Goal: Navigation & Orientation: Find specific page/section

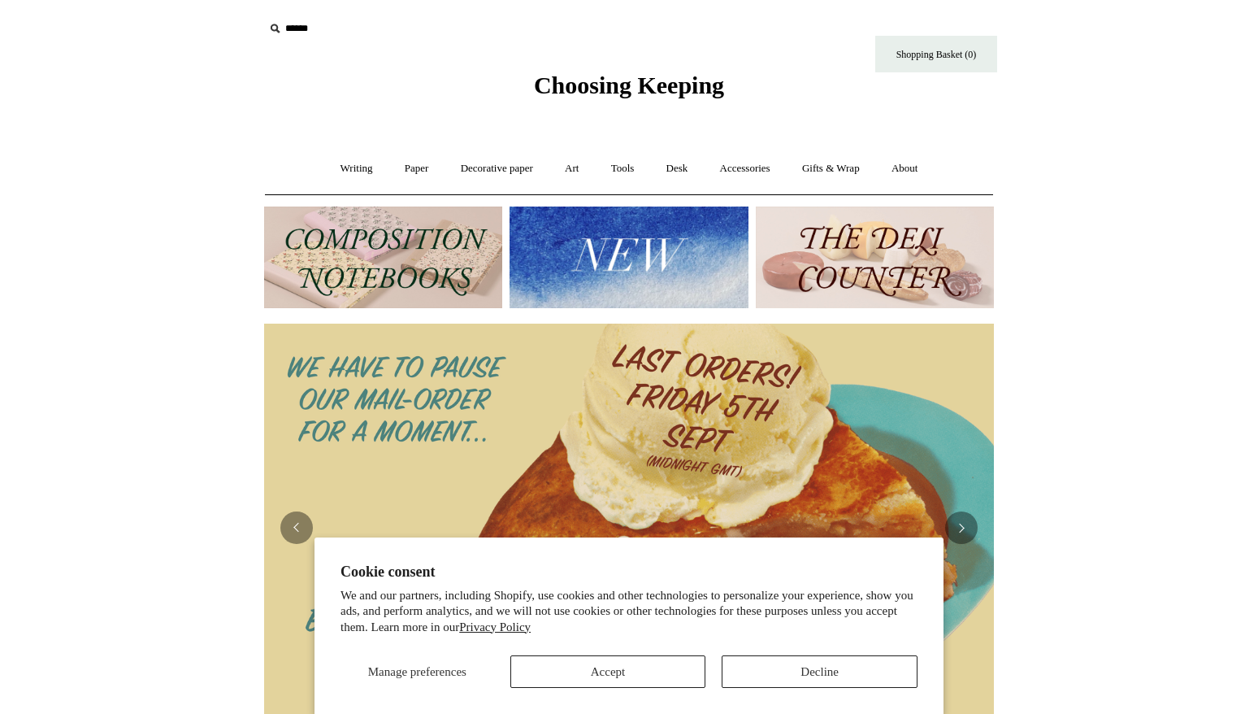
scroll to position [46, 0]
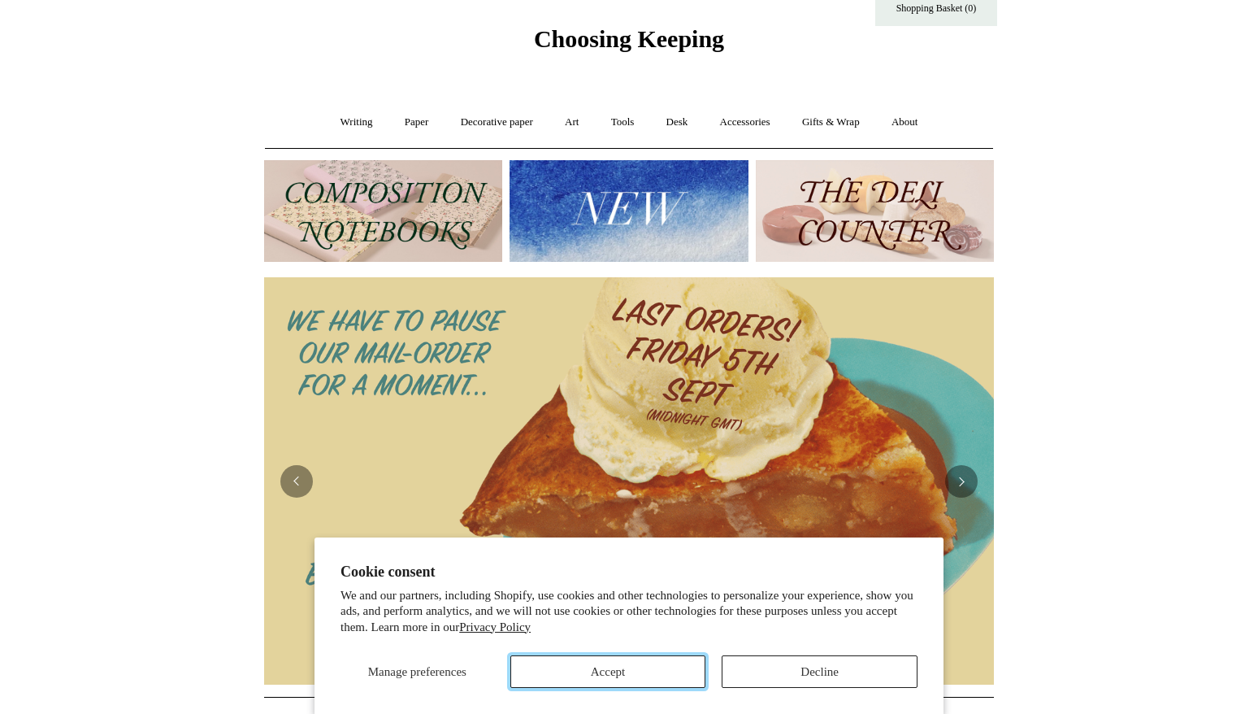
click at [649, 675] on button "Accept" at bounding box center [608, 671] width 196 height 33
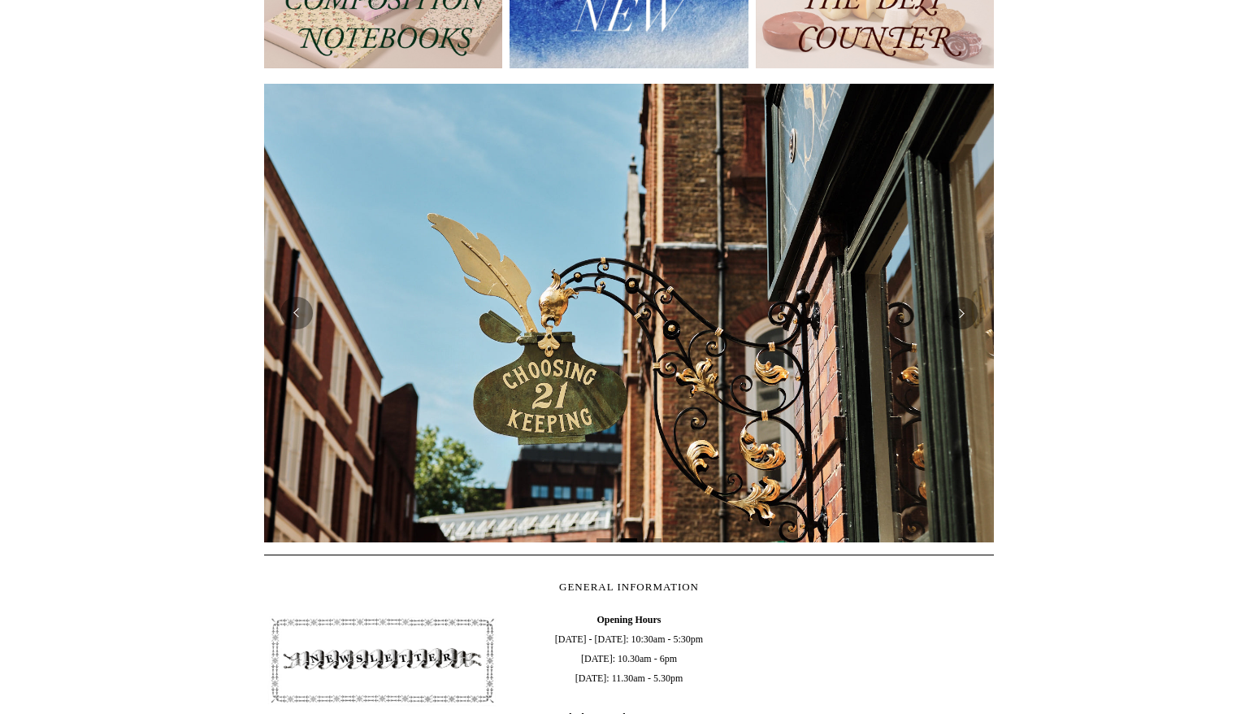
scroll to position [259, 0]
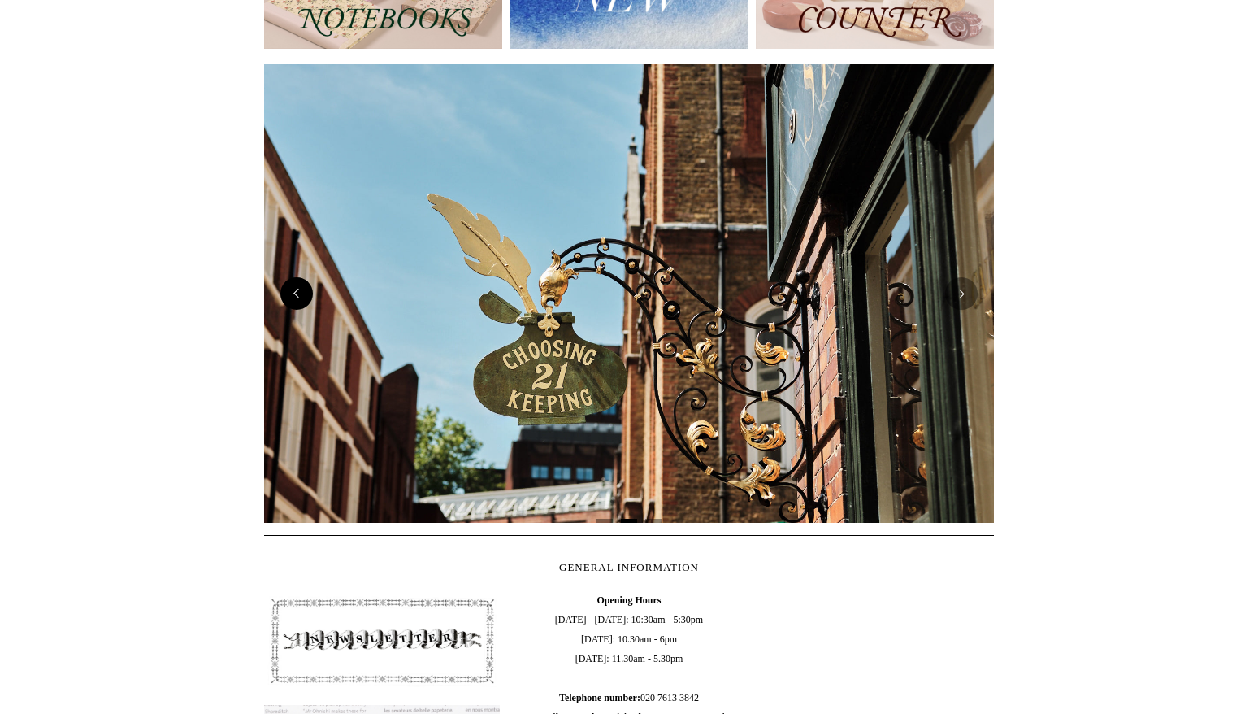
click at [300, 295] on button "Previous" at bounding box center [296, 293] width 33 height 33
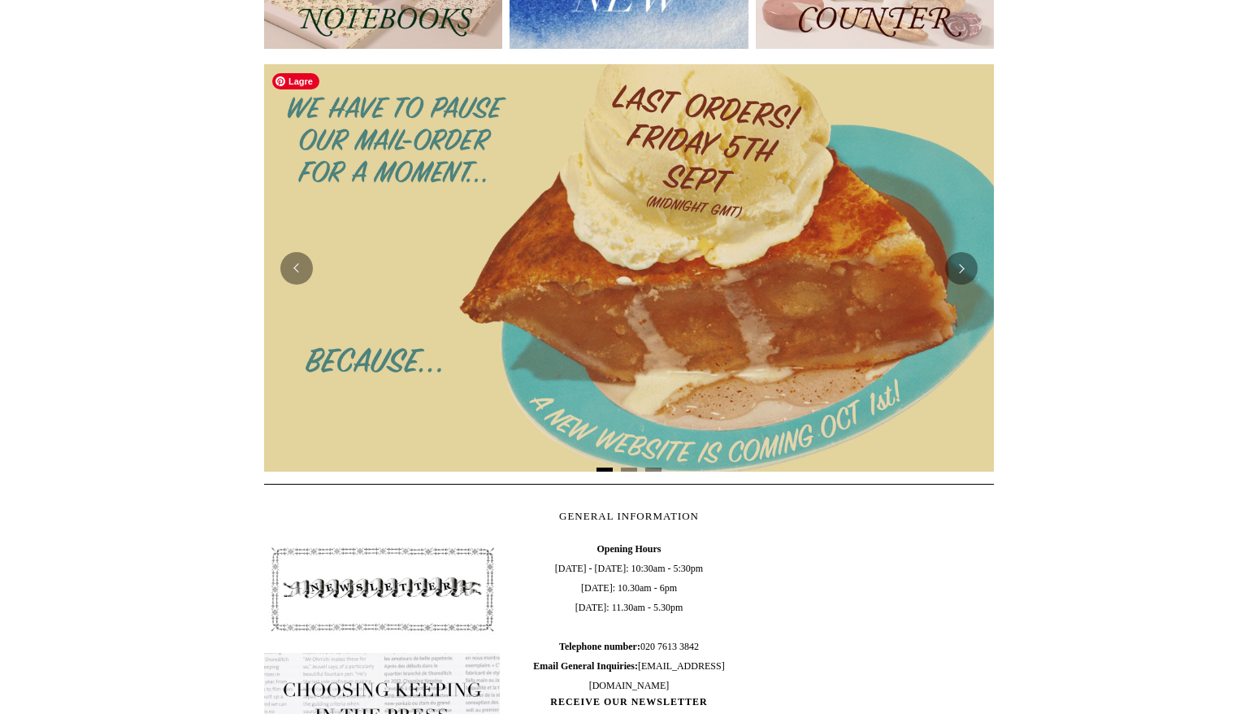
scroll to position [252, 0]
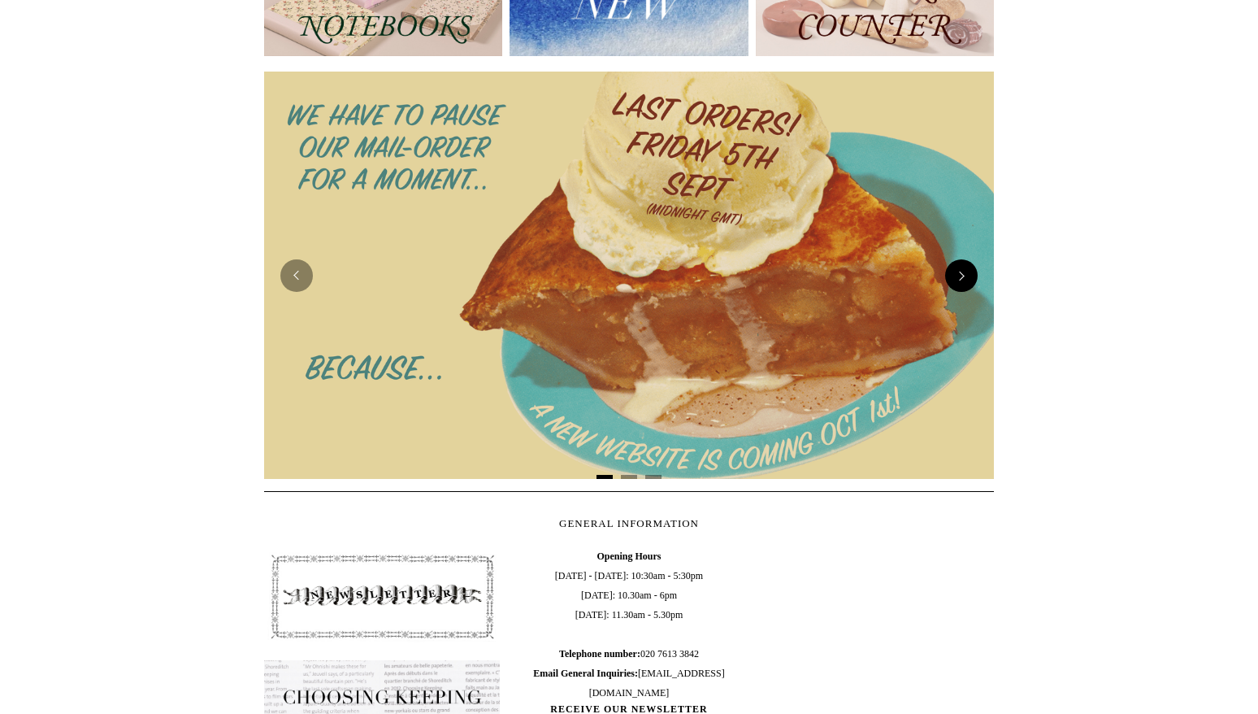
click at [967, 279] on button "Next" at bounding box center [961, 275] width 33 height 33
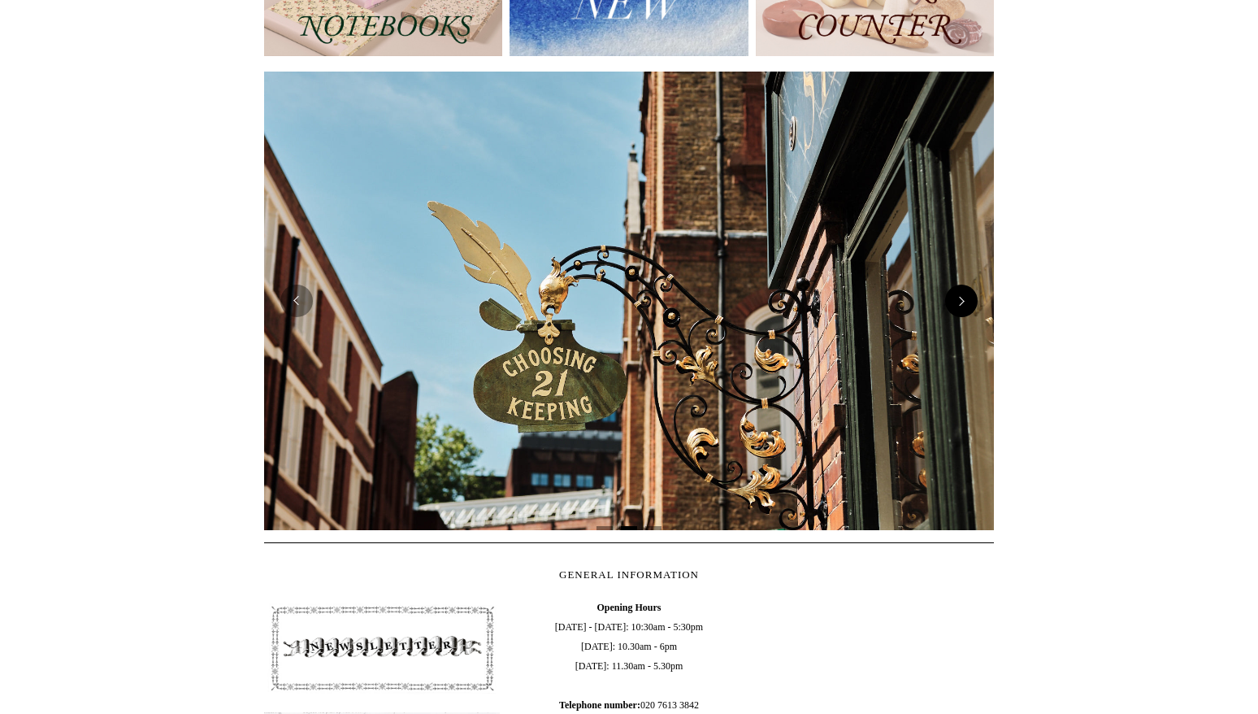
click at [967, 284] on button "Next" at bounding box center [961, 300] width 33 height 33
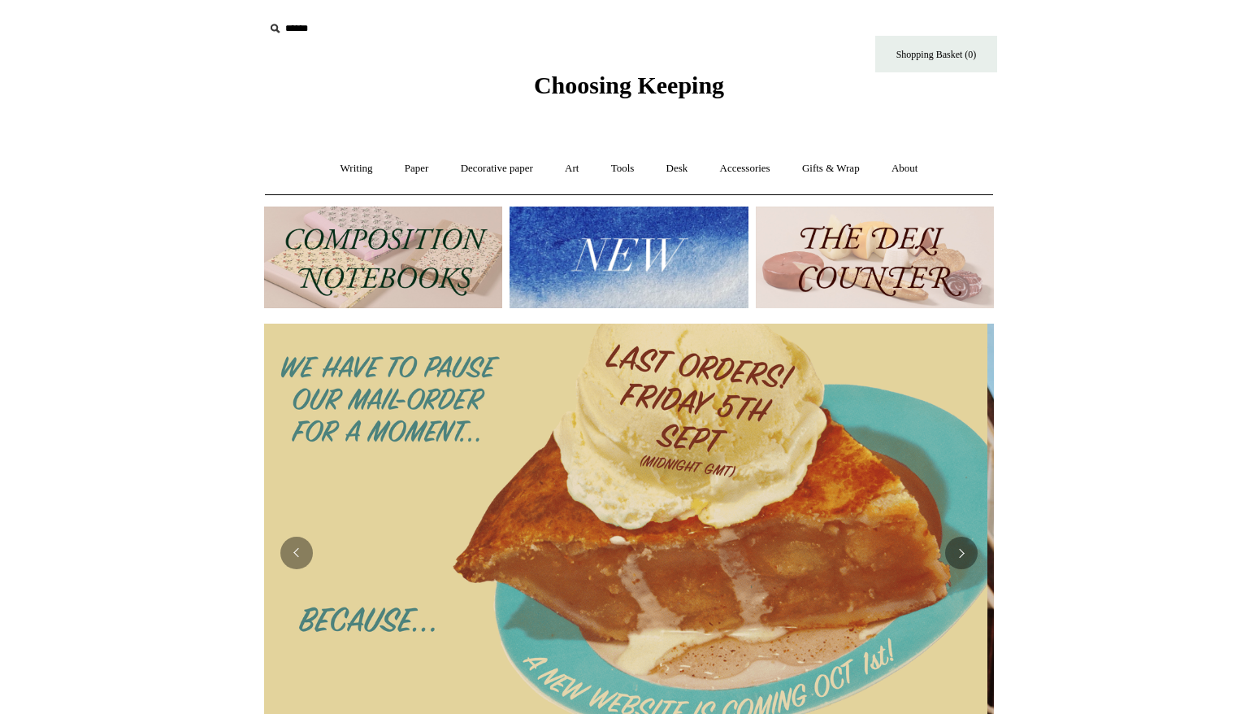
scroll to position [0, 0]
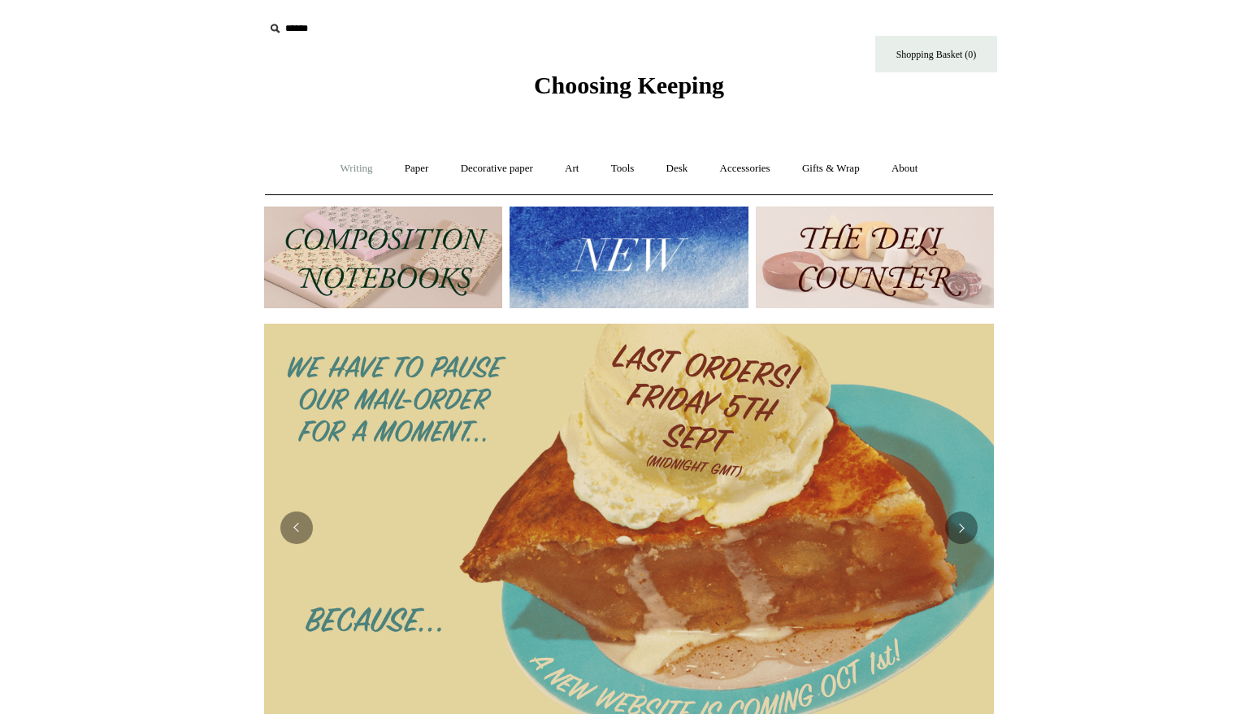
click at [357, 172] on link "Writing +" at bounding box center [357, 168] width 62 height 43
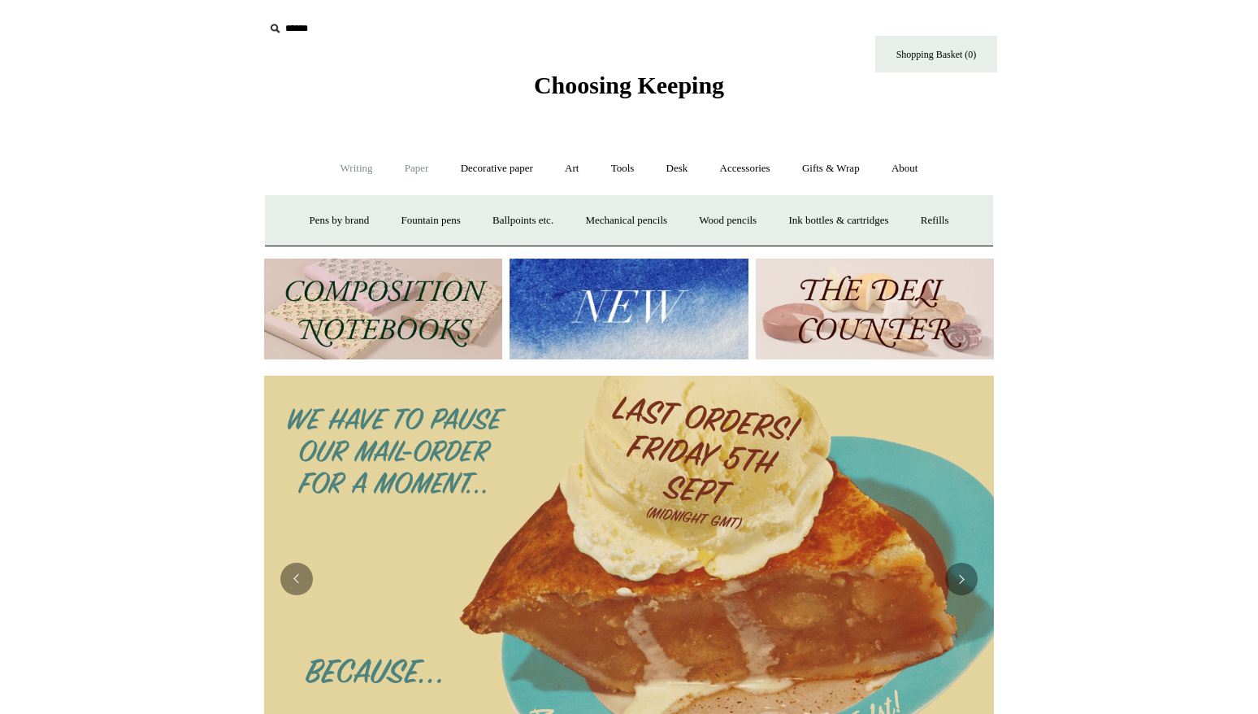
click at [410, 170] on link "Paper +" at bounding box center [417, 168] width 54 height 43
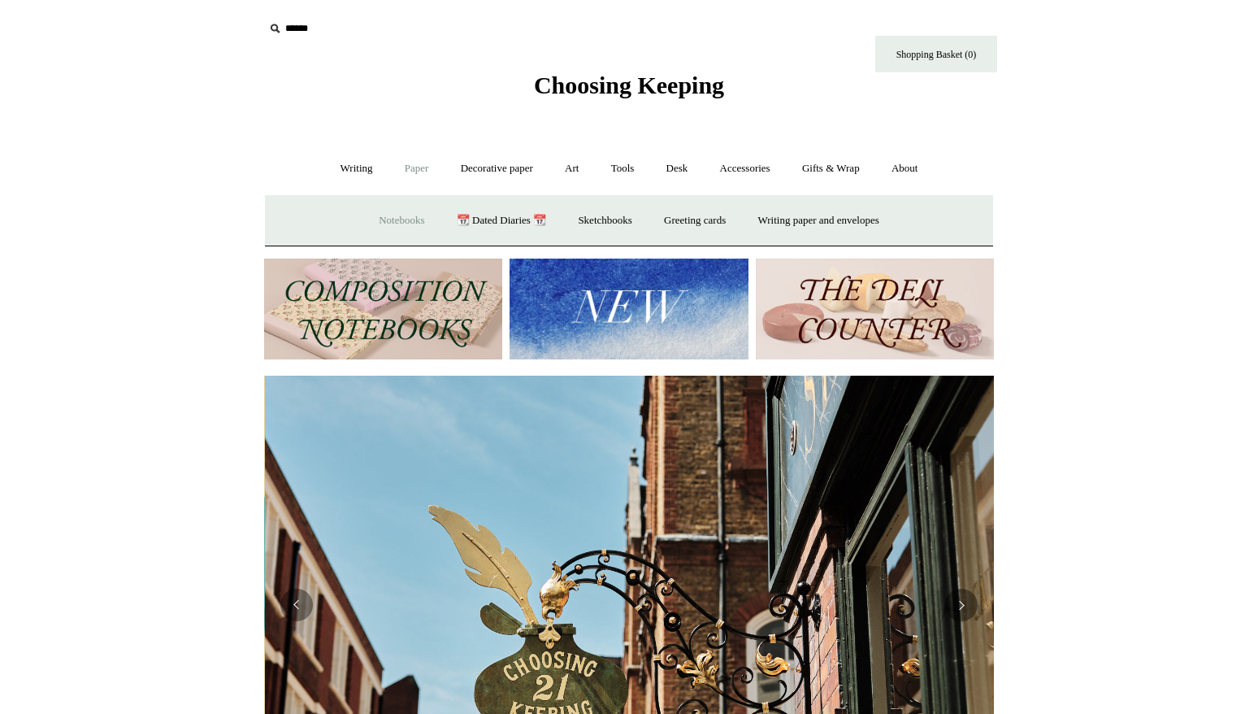
scroll to position [0, 730]
click at [398, 201] on link "Notebooks +" at bounding box center [401, 220] width 75 height 43
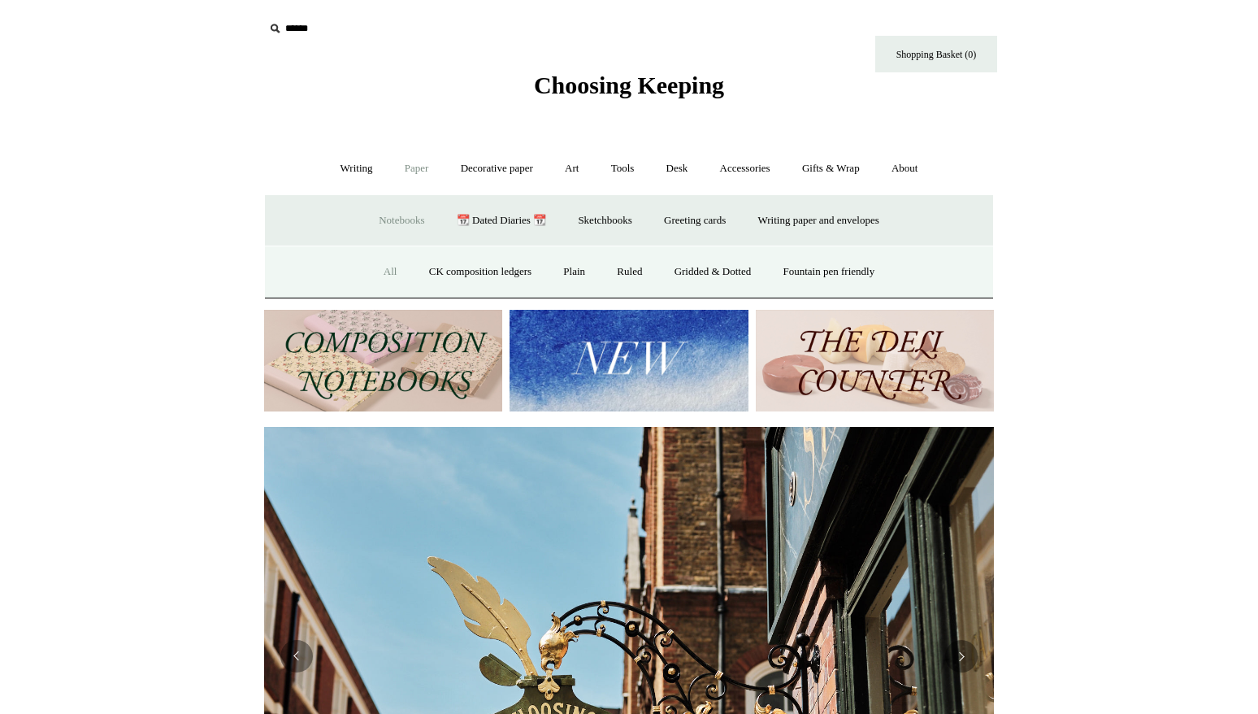
click at [382, 267] on link "All" at bounding box center [390, 271] width 43 height 43
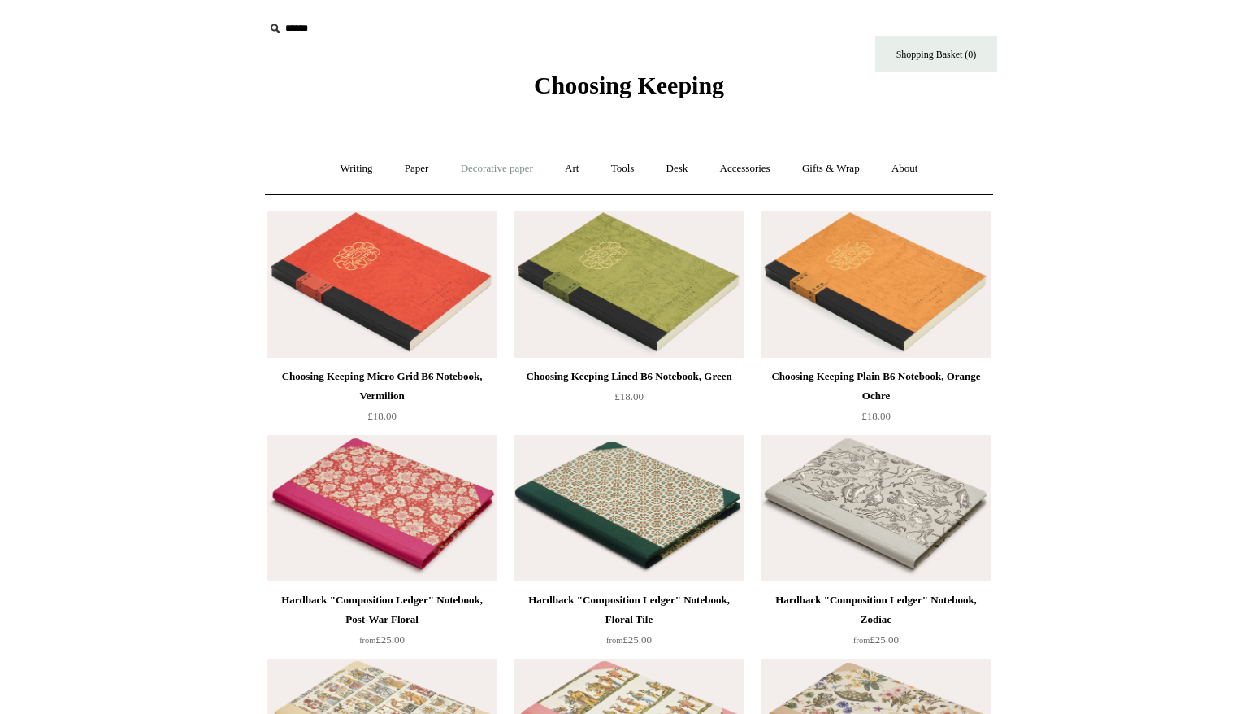
click at [517, 164] on link "Decorative paper +" at bounding box center [497, 168] width 102 height 43
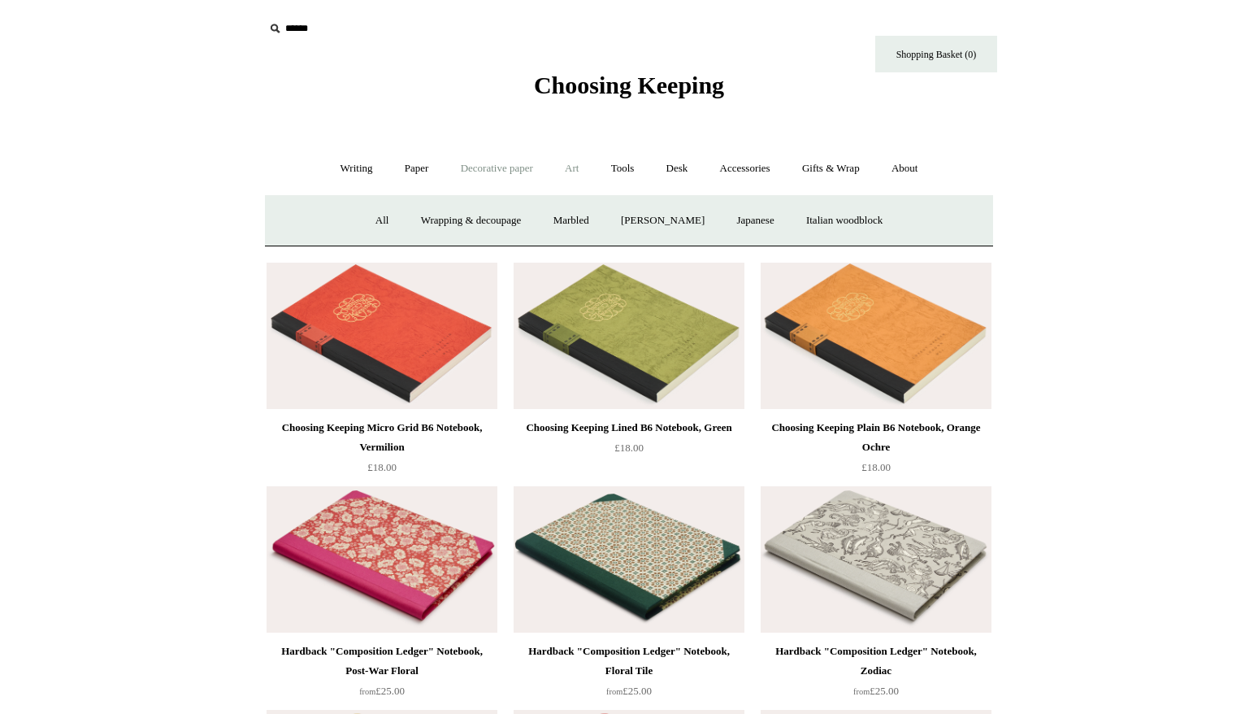
click at [568, 168] on link "Art +" at bounding box center [571, 168] width 43 height 43
click at [621, 167] on link "Tools +" at bounding box center [623, 168] width 53 height 43
click at [812, 164] on link "Gifts & Wrap +" at bounding box center [831, 168] width 87 height 43
click at [788, 220] on link "Stickers" at bounding box center [798, 220] width 63 height 43
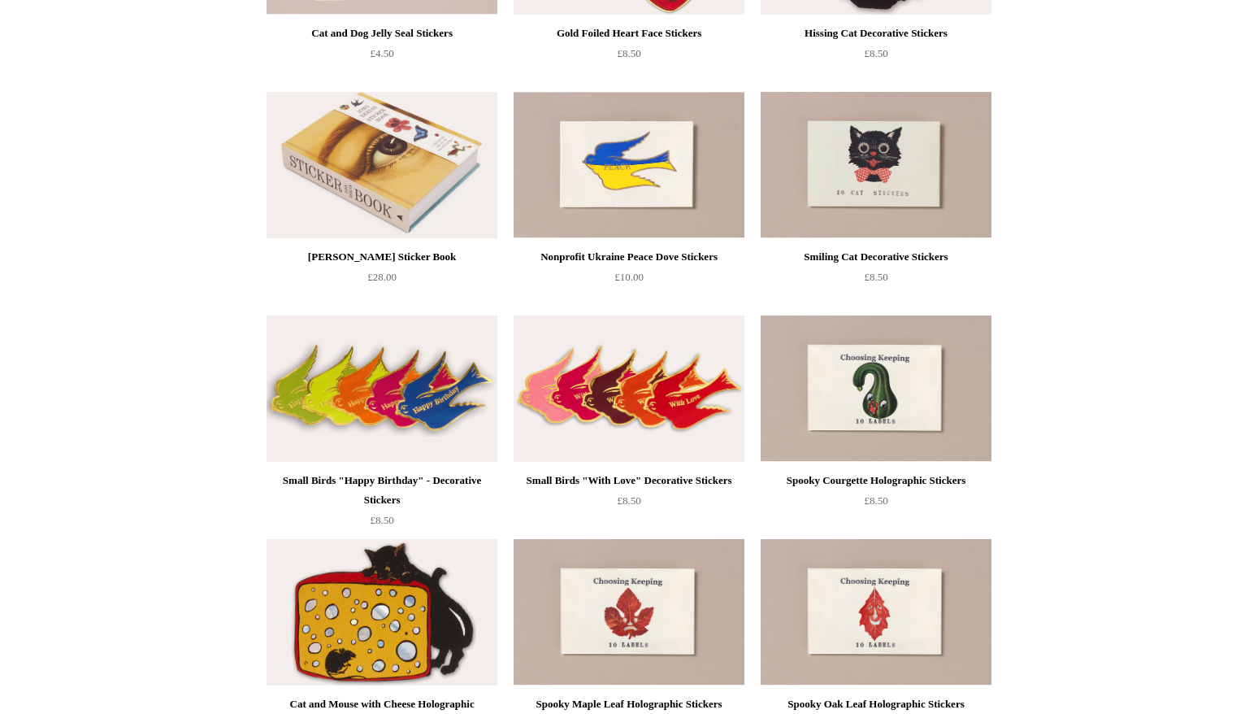
scroll to position [346, 0]
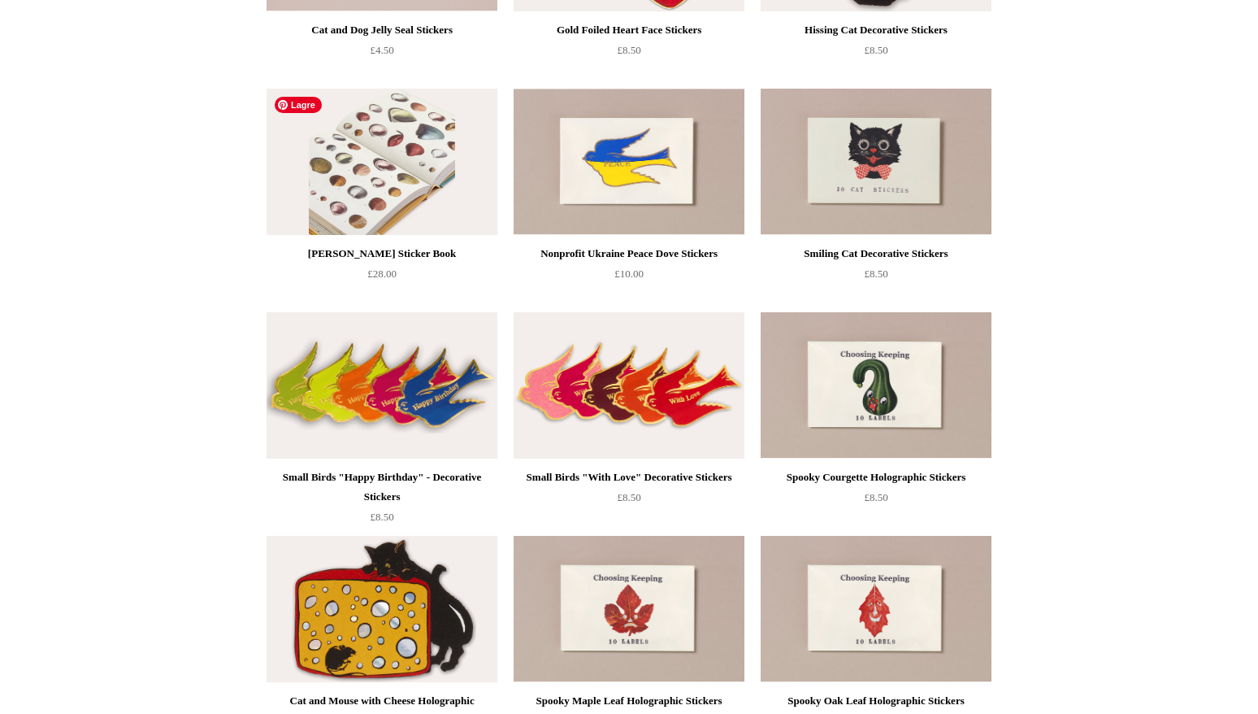
click at [410, 203] on img at bounding box center [382, 162] width 231 height 146
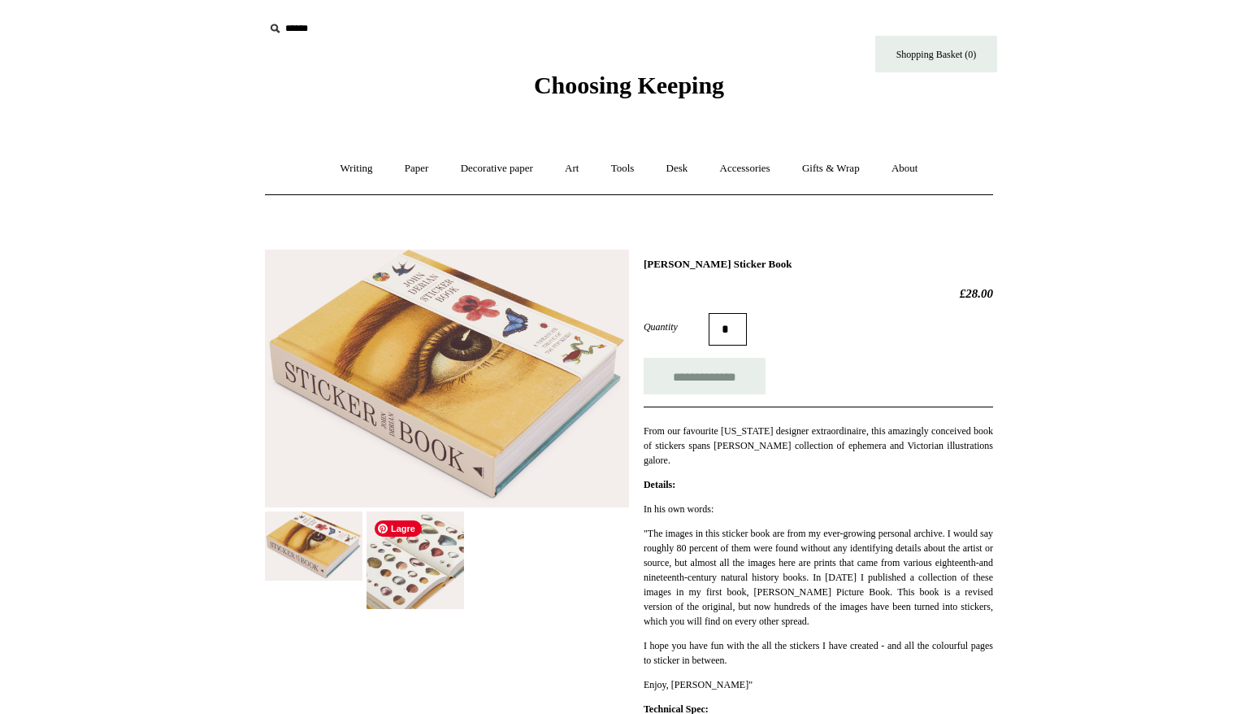
click at [409, 565] on img at bounding box center [416, 560] width 98 height 98
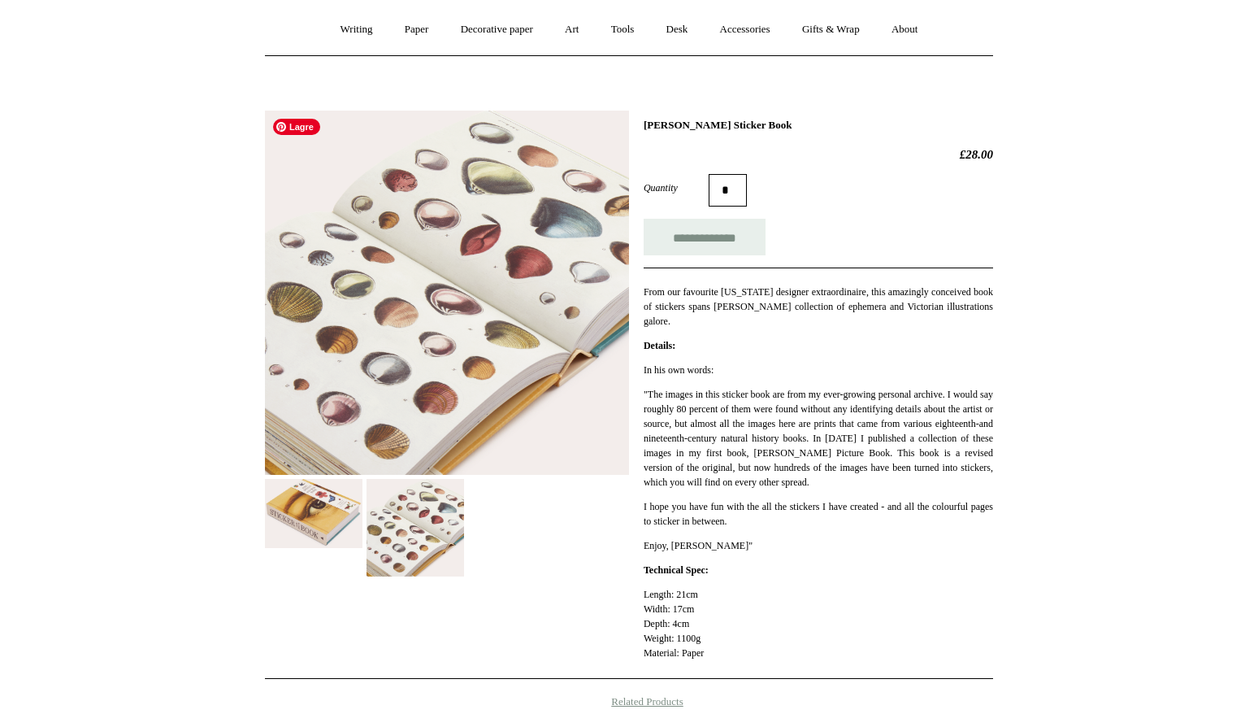
scroll to position [145, 0]
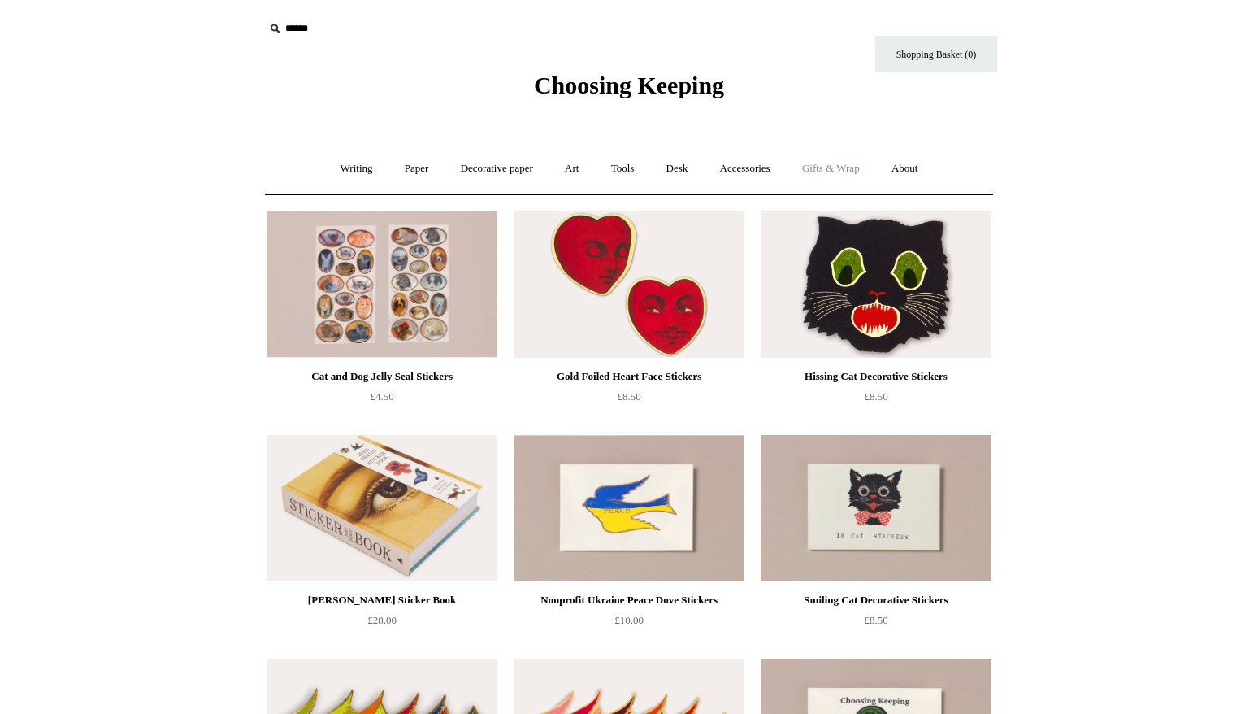
click at [861, 169] on link "Gifts & Wrap +" at bounding box center [831, 168] width 87 height 43
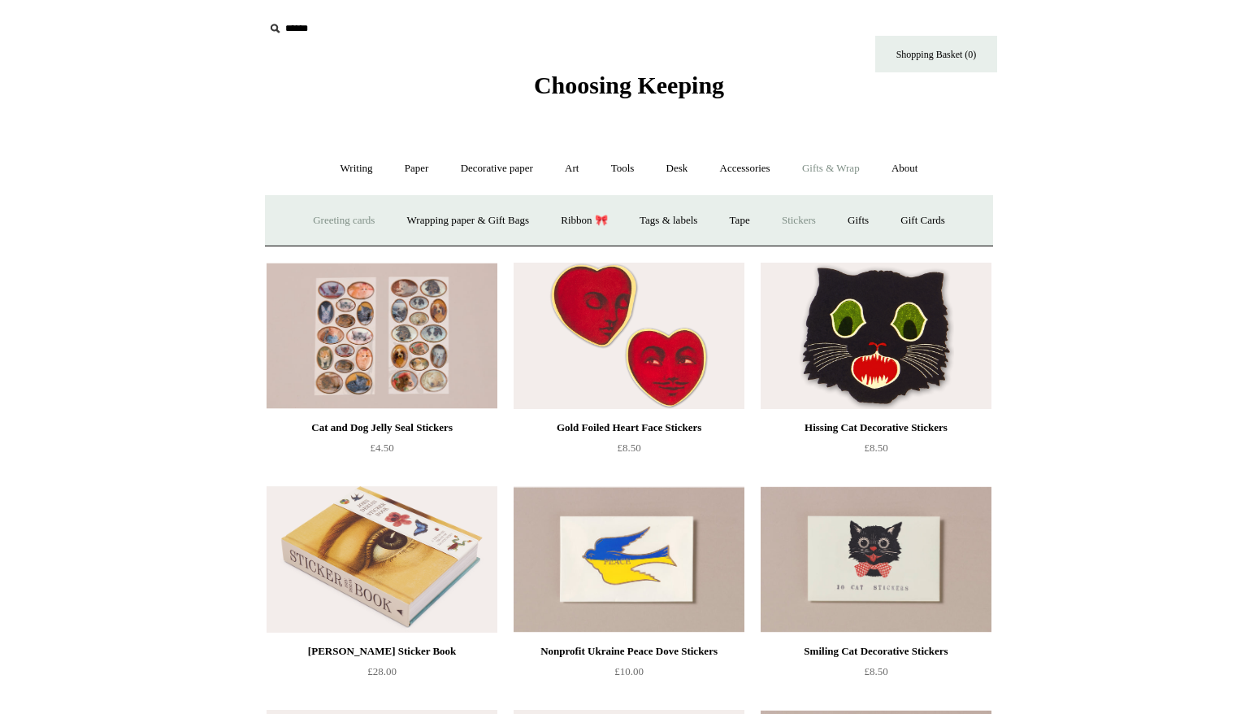
click at [345, 216] on link "Greeting cards +" at bounding box center [343, 220] width 91 height 43
